Goal: Find specific page/section: Find specific page/section

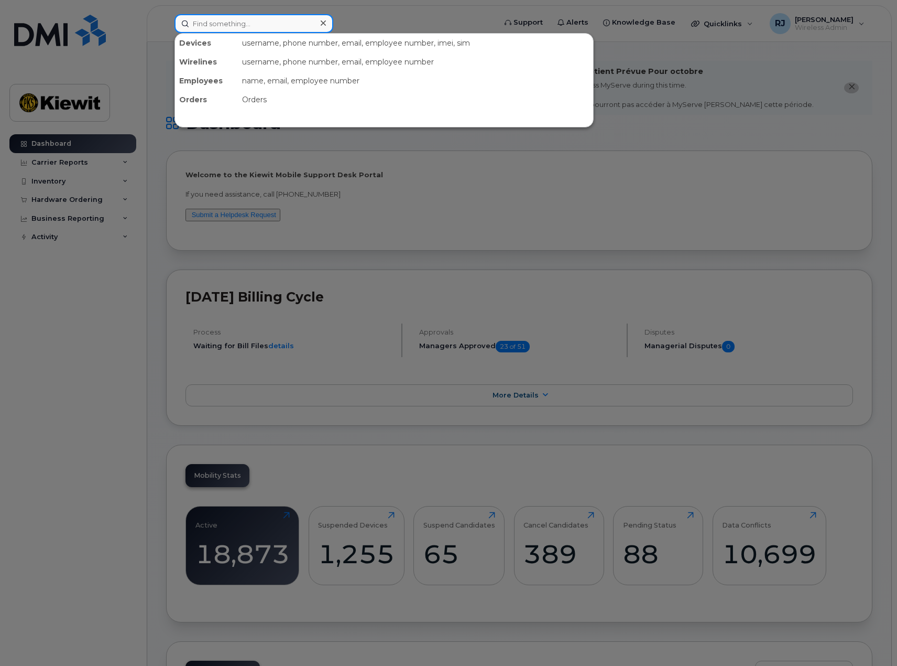
click at [235, 26] on input at bounding box center [254, 23] width 159 height 19
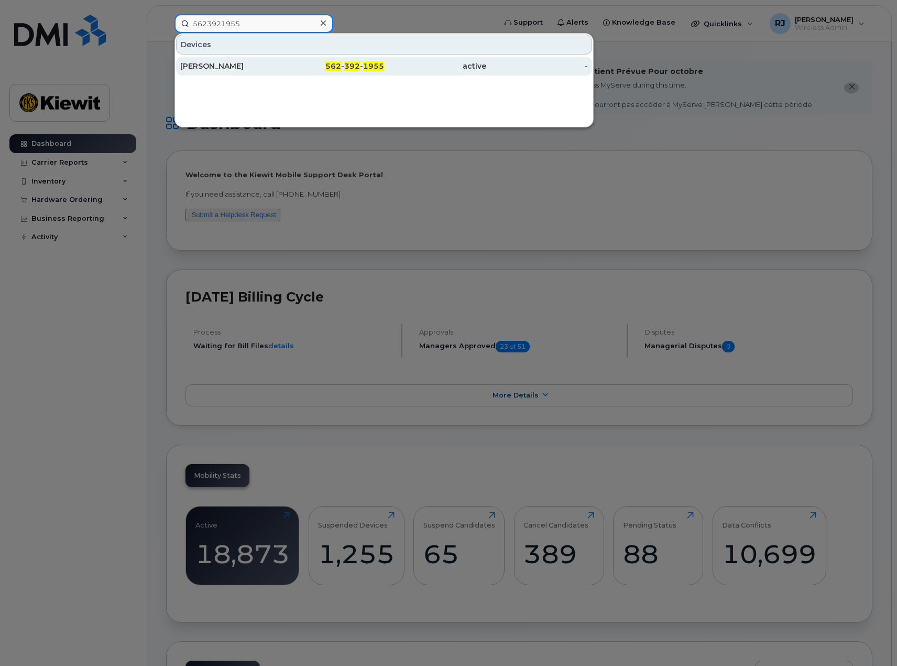
type input "5623921955"
click at [252, 64] on div "[PERSON_NAME]" at bounding box center [231, 66] width 102 height 10
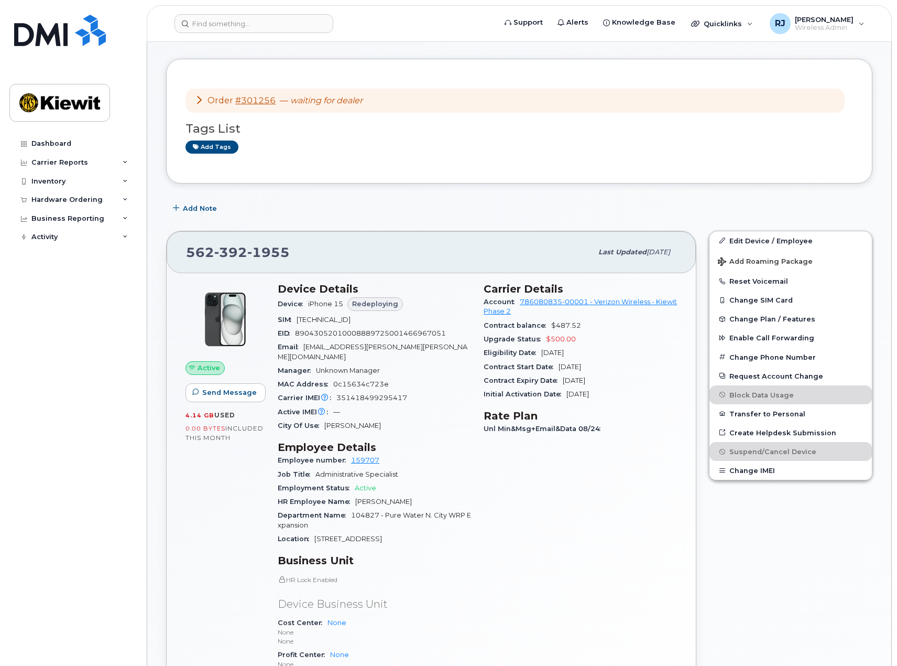
scroll to position [210, 0]
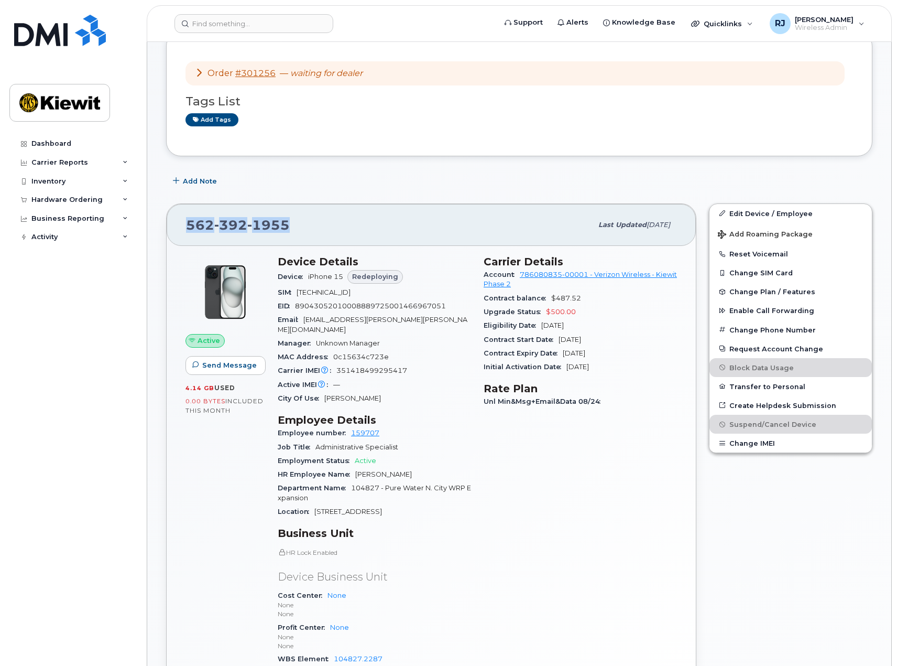
drag, startPoint x: 287, startPoint y: 224, endPoint x: 183, endPoint y: 232, distance: 104.1
click at [183, 232] on div "[PHONE_NUMBER] Last updated [DATE]" at bounding box center [431, 225] width 529 height 42
copy span "[PHONE_NUMBER]"
click at [264, 27] on input at bounding box center [254, 23] width 159 height 19
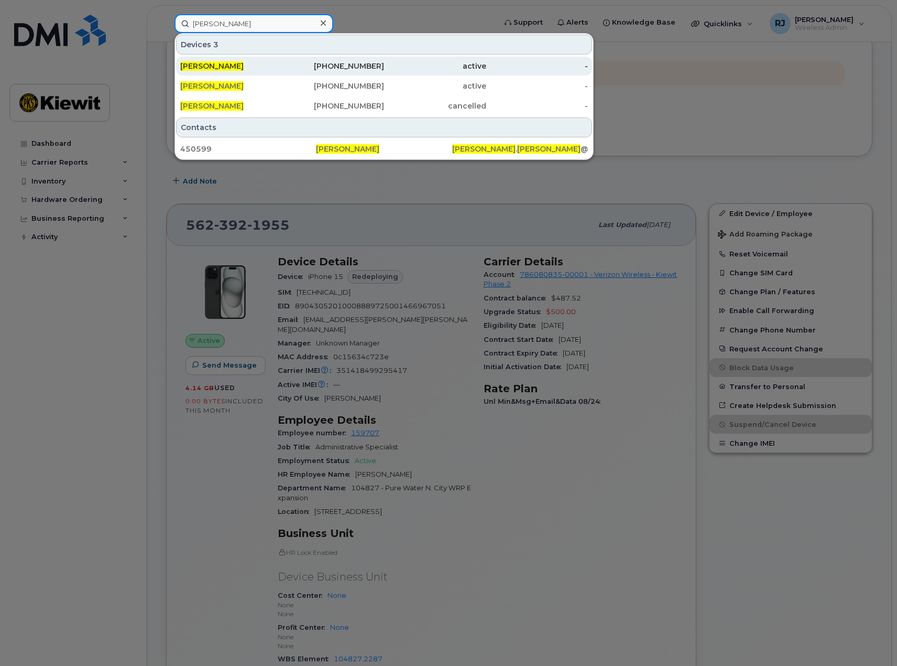
type input "[PERSON_NAME]"
click at [264, 69] on div "[PERSON_NAME]" at bounding box center [231, 66] width 102 height 10
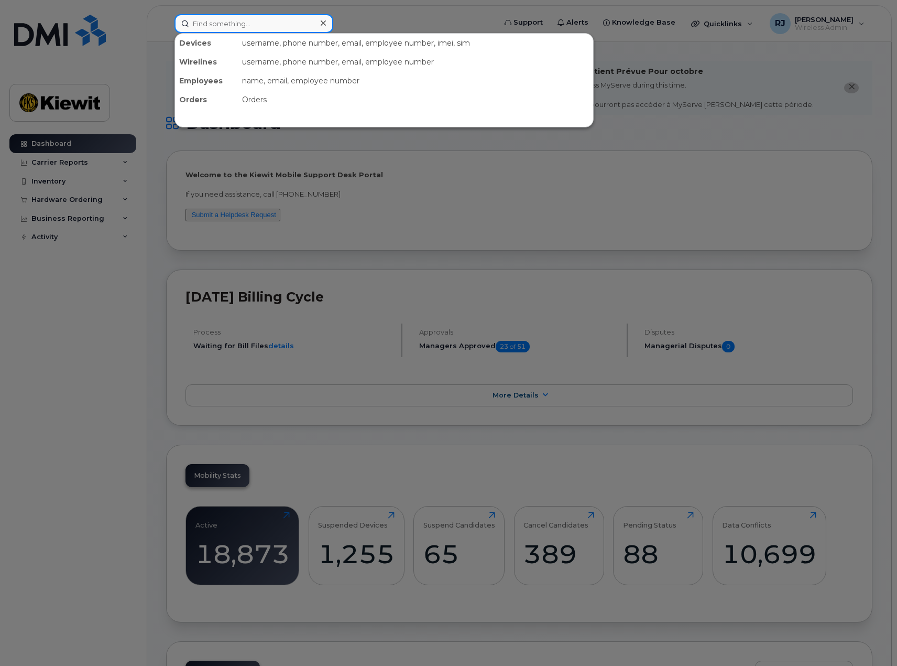
click at [196, 31] on input at bounding box center [254, 23] width 159 height 19
paste input "5623921955"
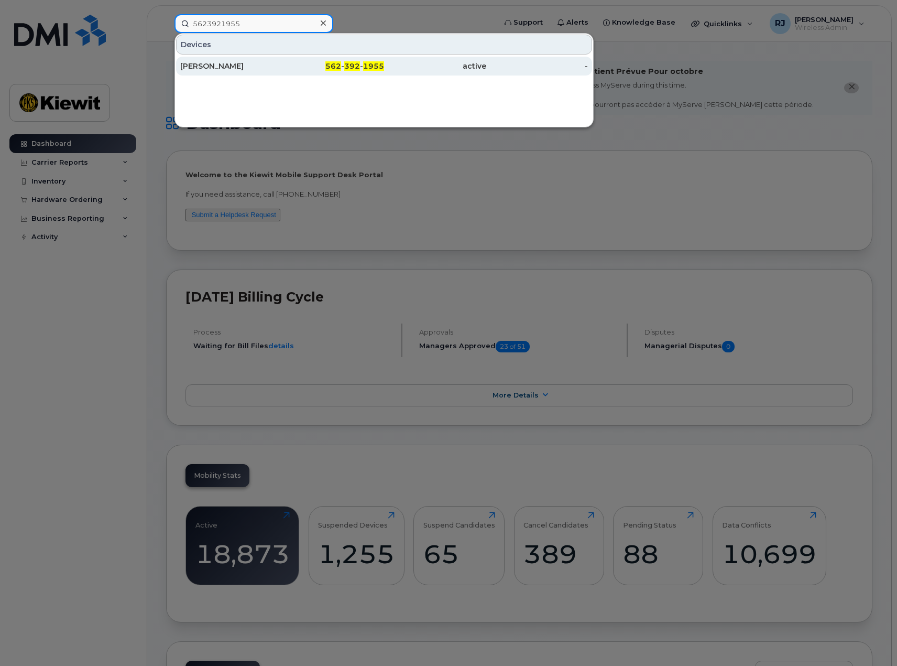
type input "5623921955"
click at [296, 59] on div "562 - 392 - 1955" at bounding box center [333, 66] width 102 height 19
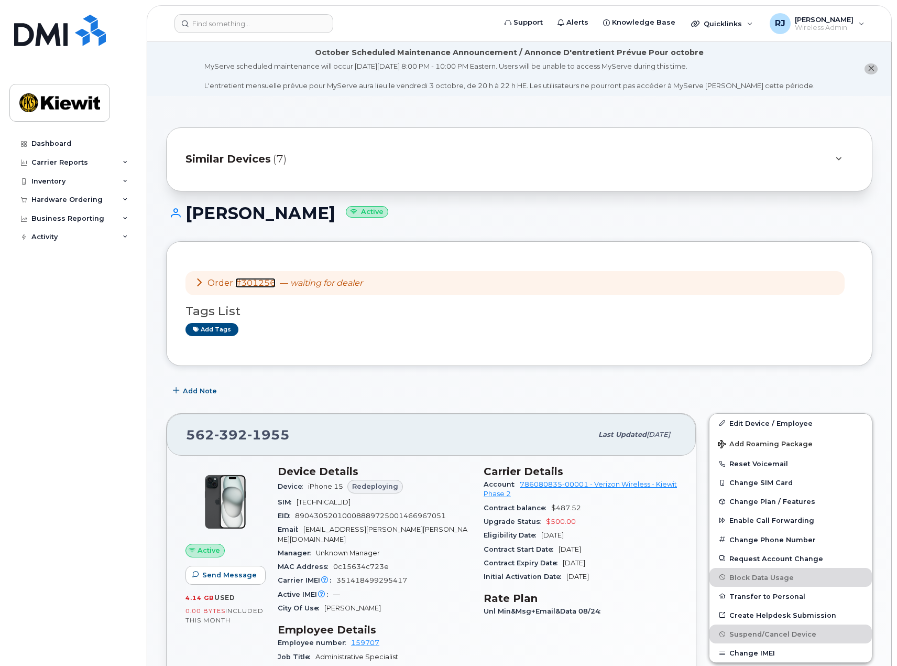
click at [257, 282] on link "#301256" at bounding box center [255, 283] width 40 height 10
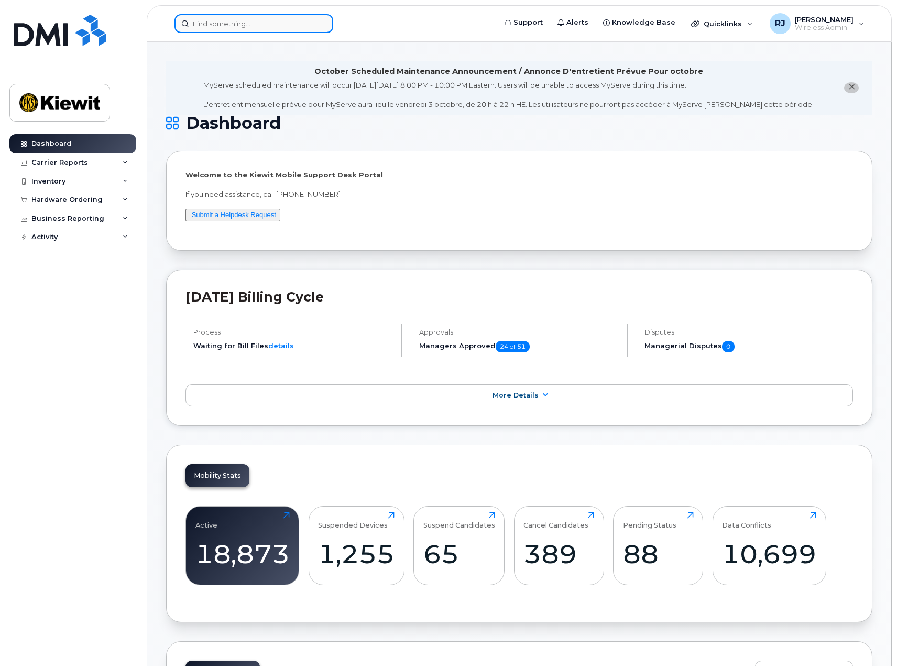
click at [235, 18] on input at bounding box center [254, 23] width 159 height 19
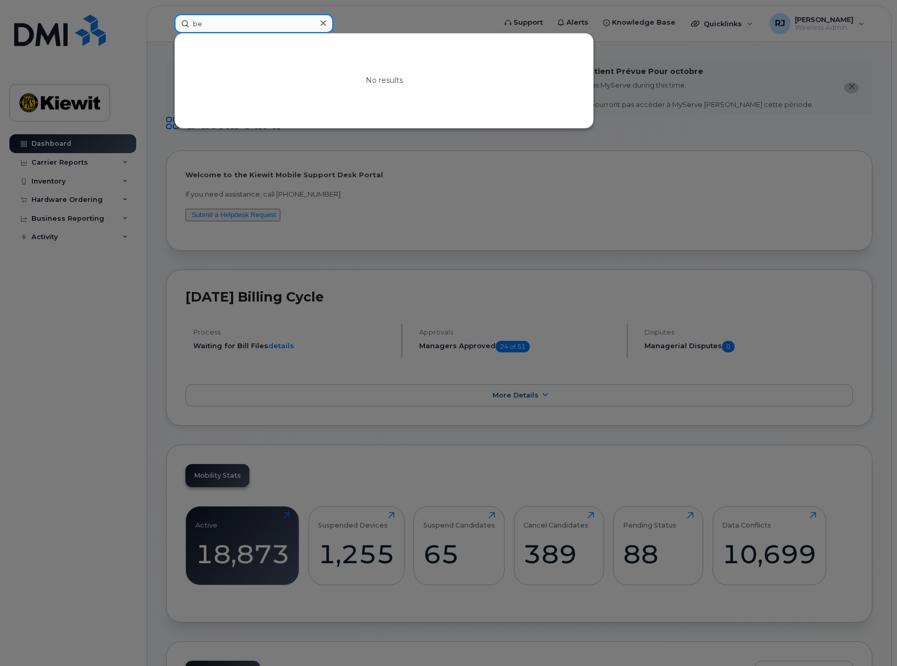
type input "b"
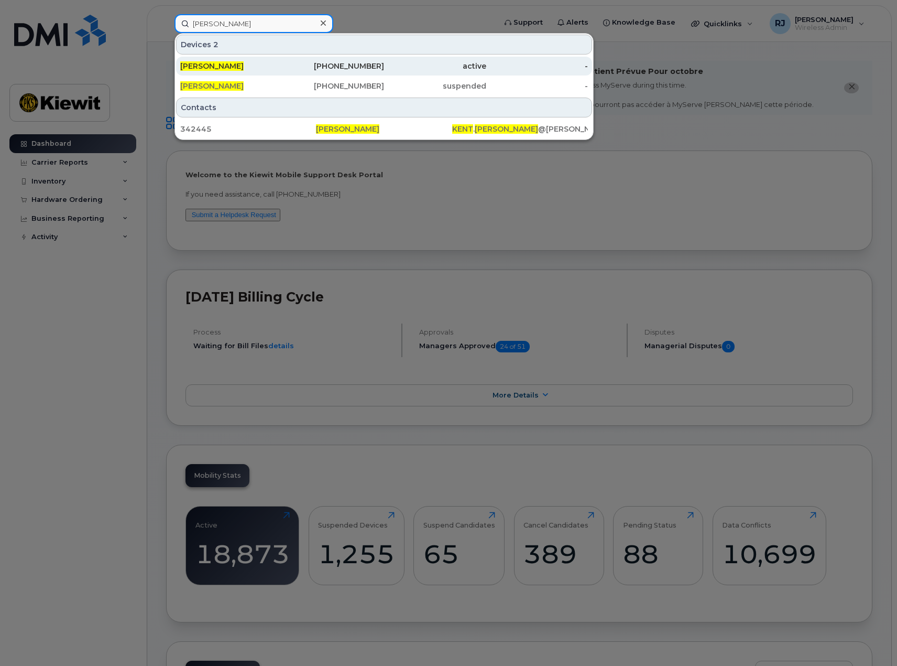
type input "kent davis"
click at [274, 69] on div "[PERSON_NAME]" at bounding box center [231, 66] width 102 height 10
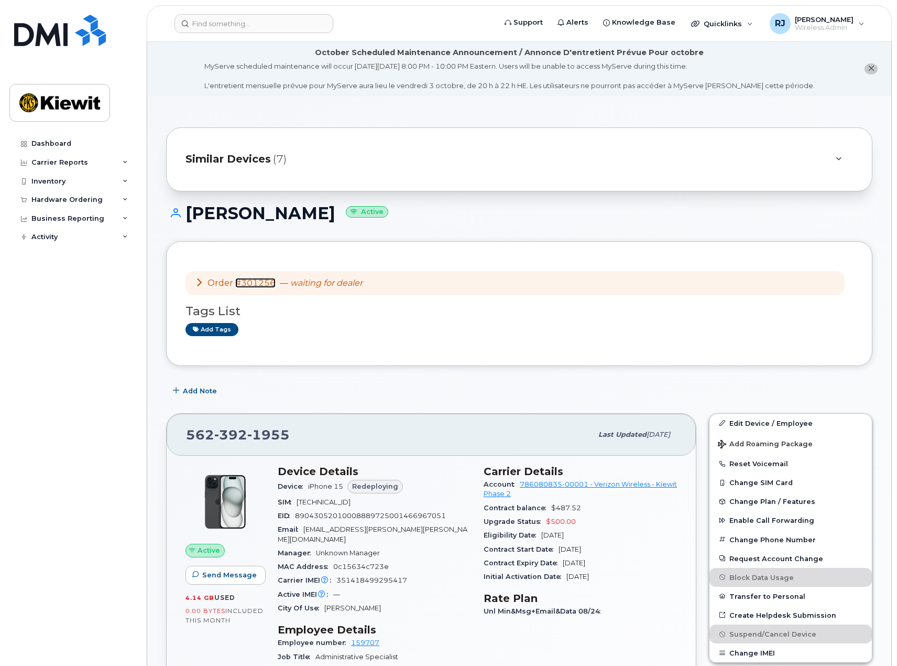
click at [257, 286] on link "#301256" at bounding box center [255, 283] width 40 height 10
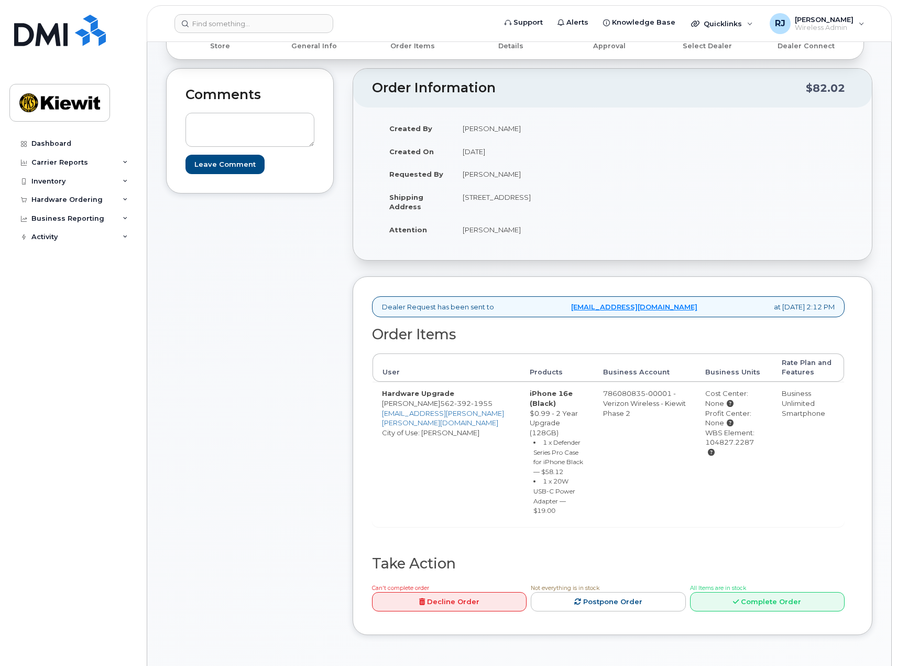
scroll to position [157, 0]
